Goal: Task Accomplishment & Management: Use online tool/utility

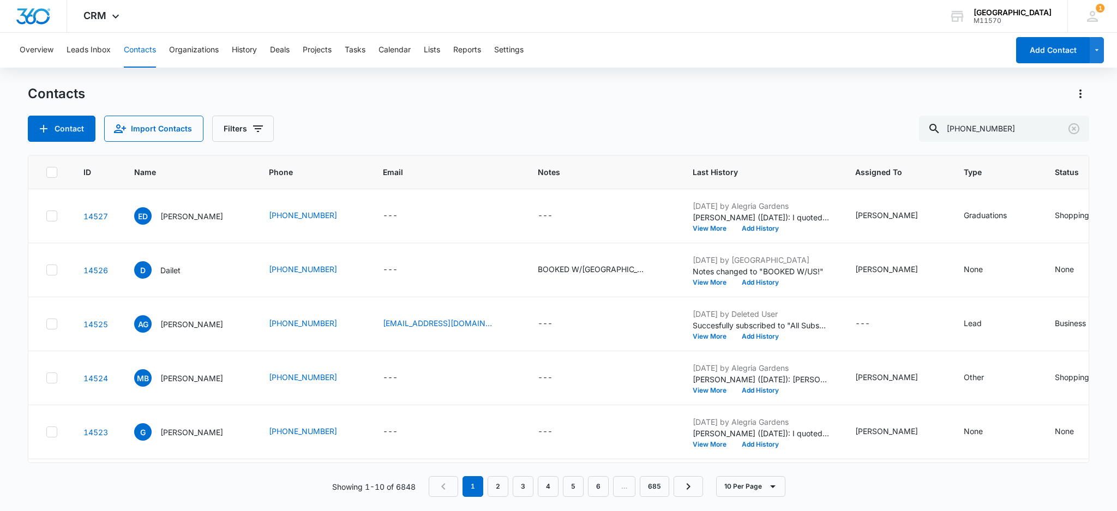
type input "[PHONE_NUMBER]"
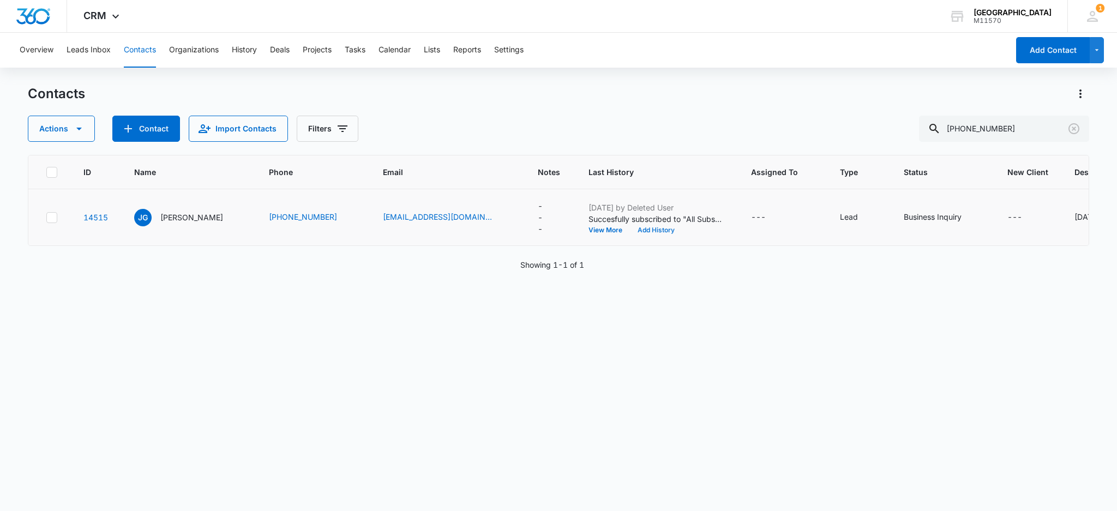
click at [630, 230] on button "Add History" at bounding box center [656, 230] width 52 height 7
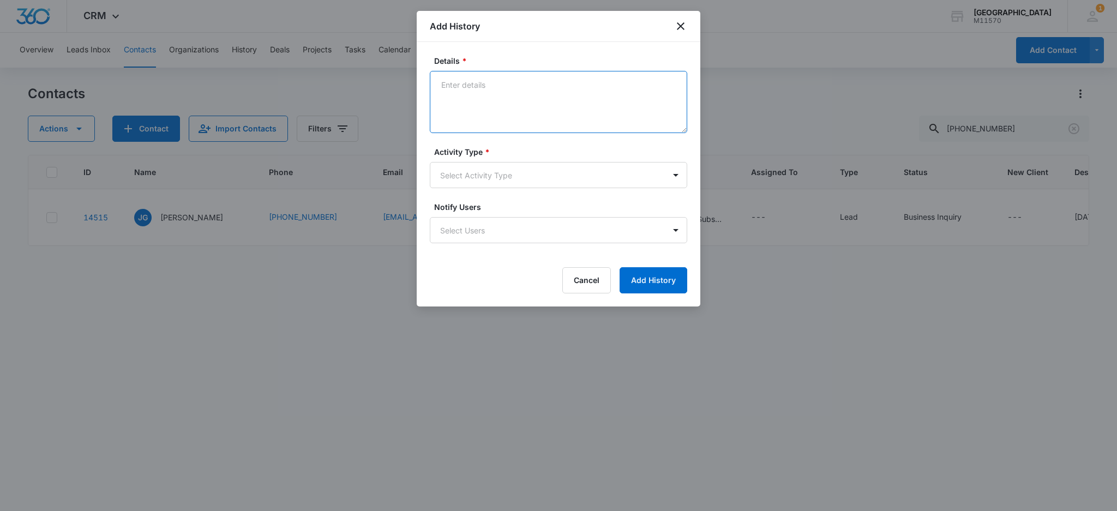
click at [450, 87] on textarea "Details *" at bounding box center [559, 102] width 258 height 62
click at [674, 82] on textarea "[PERSON_NAME] ([DATE]): [PERSON_NAME] quoted the client in person $6,500 for th…" at bounding box center [559, 102] width 258 height 62
click at [587, 93] on textarea "[PERSON_NAME] ([DATE]): [PERSON_NAME] quoted the client in person $6,500 plus t…" at bounding box center [559, 102] width 258 height 62
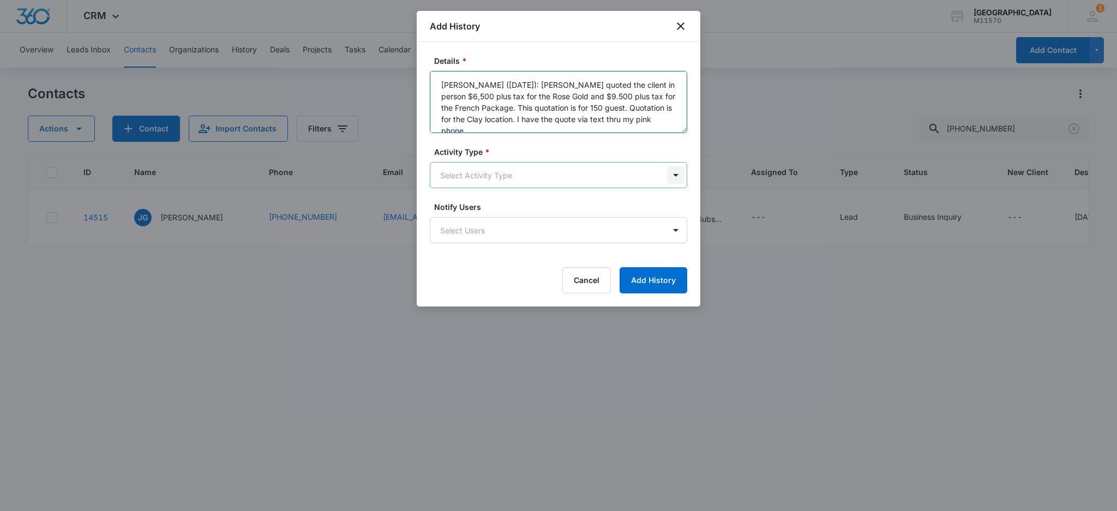
type textarea "[PERSON_NAME] ([DATE]): [PERSON_NAME] quoted the client in person $6,500 plus t…"
click at [675, 180] on body "CRM Apps Reputation Websites Forms CRM Email Social Shop Payments POS Content A…" at bounding box center [558, 255] width 1117 height 511
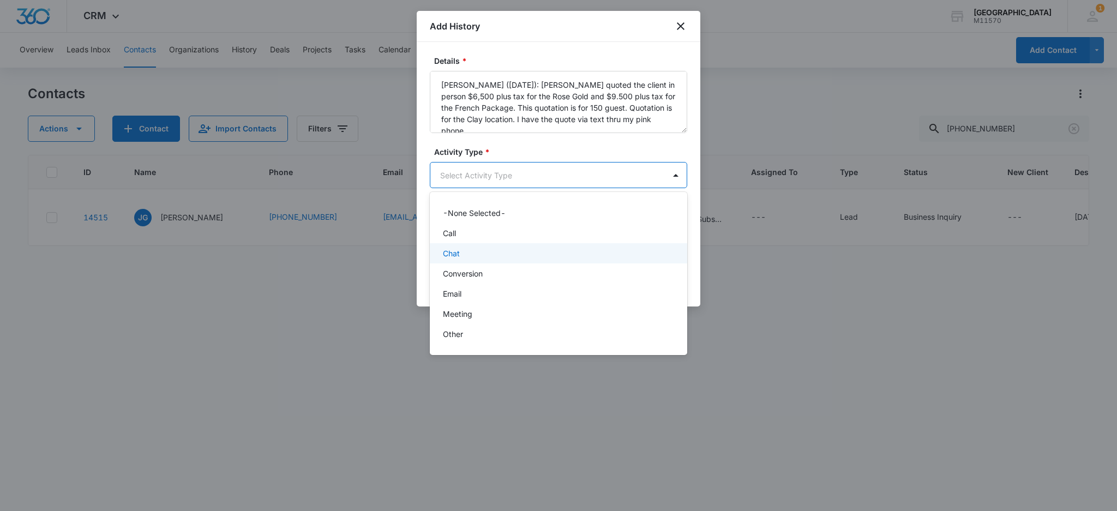
click at [465, 252] on div "Chat" at bounding box center [557, 253] width 229 height 11
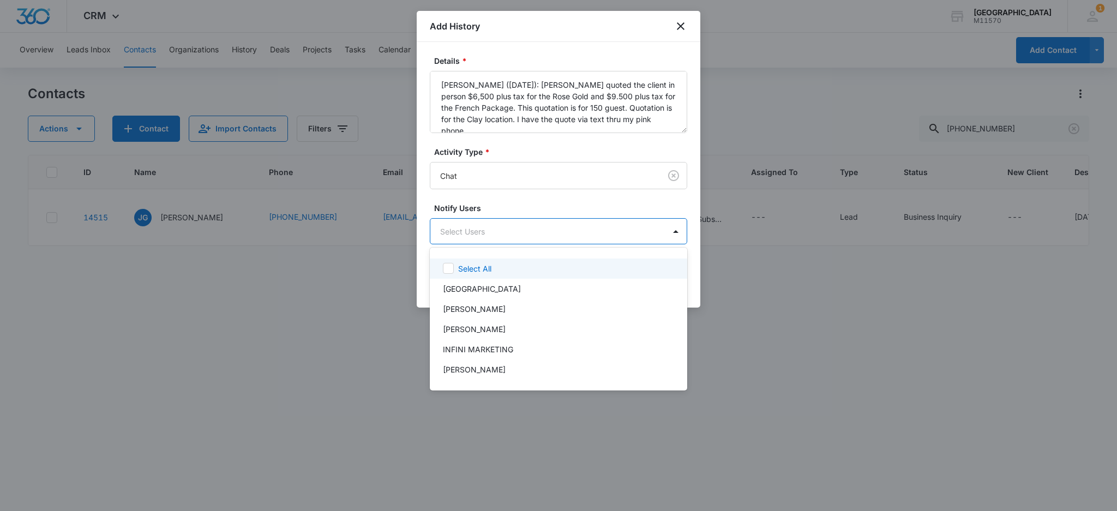
click at [471, 238] on body "CRM Apps Reputation Websites Forms CRM Email Social Shop Payments POS Content A…" at bounding box center [558, 255] width 1117 height 511
click at [476, 324] on p "[PERSON_NAME]" at bounding box center [474, 329] width 63 height 11
click at [472, 230] on div at bounding box center [558, 255] width 1117 height 511
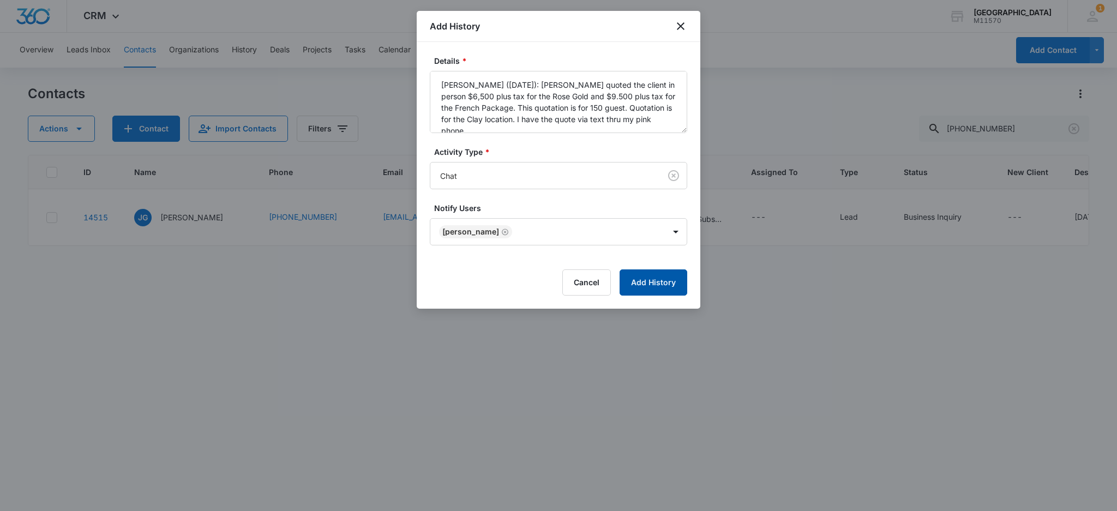
click at [654, 278] on button "Add History" at bounding box center [654, 283] width 68 height 26
